Goal: Transaction & Acquisition: Purchase product/service

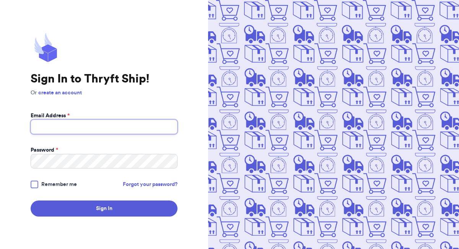
click at [84, 127] on input "Email Address *" at bounding box center [104, 127] width 147 height 15
type input "[EMAIL_ADDRESS][DOMAIN_NAME]"
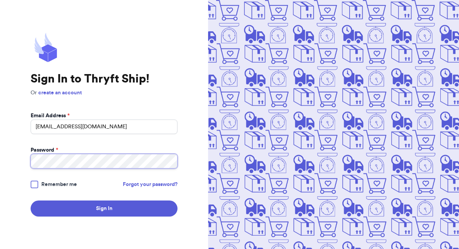
click at [31, 201] on button "Sign In" at bounding box center [104, 209] width 147 height 16
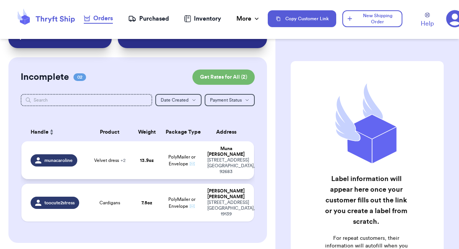
scroll to position [43, 0]
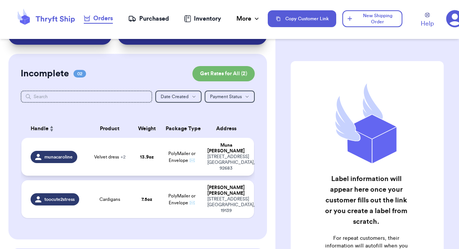
click at [183, 160] on span "PolyMailer or Envelope ✉️" at bounding box center [181, 157] width 27 height 11
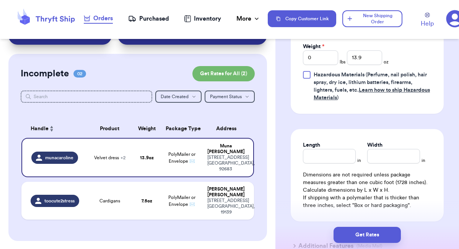
scroll to position [418, 0]
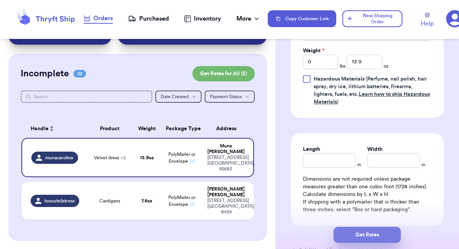
click at [362, 236] on button "Get Rates" at bounding box center [367, 235] width 67 height 16
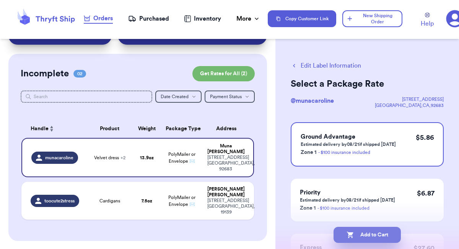
click at [367, 238] on button "Add to Cart" at bounding box center [367, 235] width 67 height 16
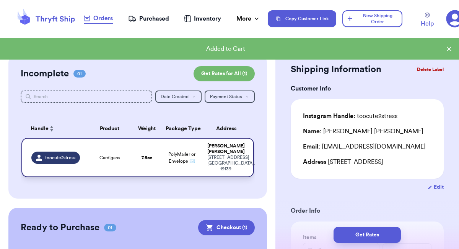
click at [222, 159] on div "[STREET_ADDRESS]" at bounding box center [225, 163] width 37 height 17
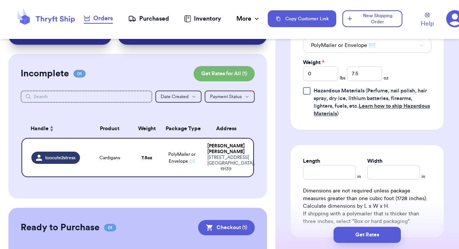
scroll to position [360, 0]
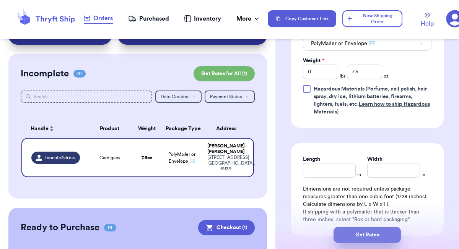
click at [359, 236] on button "Get Rates" at bounding box center [367, 235] width 67 height 16
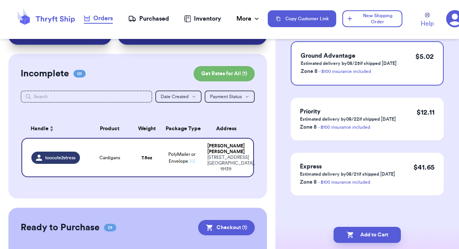
scroll to position [0, 0]
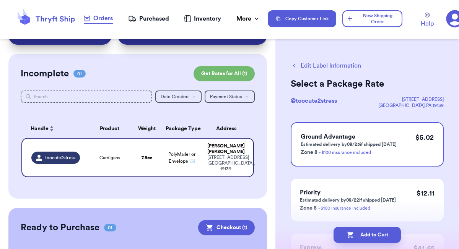
click at [359, 236] on button "Add to Cart" at bounding box center [367, 235] width 67 height 16
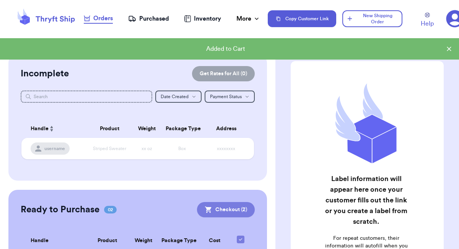
click at [219, 208] on button "Checkout ( 2 )" at bounding box center [226, 209] width 58 height 15
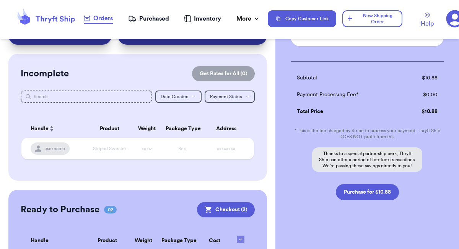
scroll to position [151, 0]
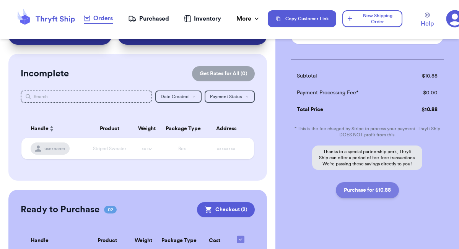
click at [363, 192] on button "Purchase for $10.88" at bounding box center [367, 191] width 63 height 16
checkbox input "false"
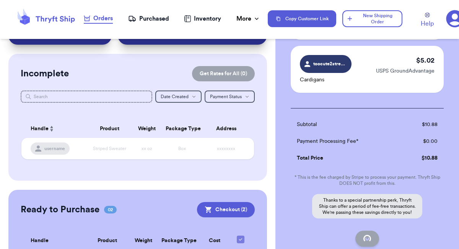
checkbox input "true"
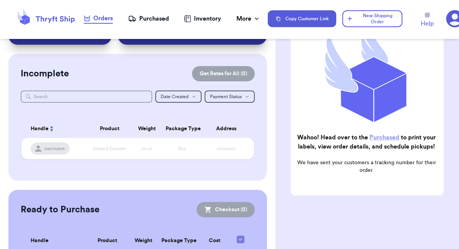
click at [158, 18] on div "Purchased" at bounding box center [148, 18] width 41 height 9
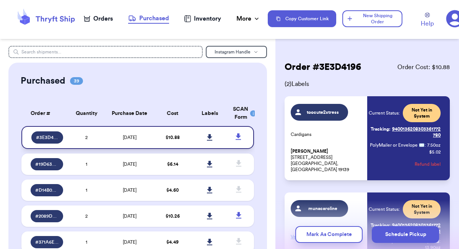
click at [210, 137] on icon at bounding box center [209, 137] width 5 height 7
